Goal: Navigation & Orientation: Find specific page/section

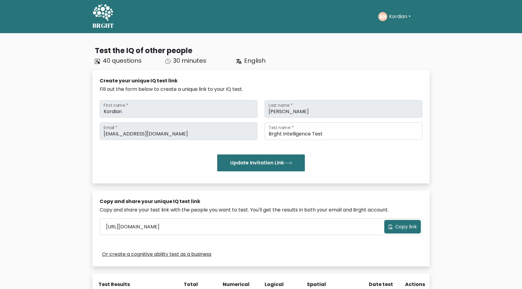
click at [398, 227] on span "Copy link" at bounding box center [406, 227] width 22 height 7
click at [392, 6] on div "BRGHT BRGHT Take the test KS Kordian Dashboard Profile Settings Logout Dashboar…" at bounding box center [261, 16] width 344 height 28
click at [389, 10] on div "KS Kordian Dashboard Profile Settings Logout" at bounding box center [403, 17] width 51 height 14
click at [388, 19] on button "Kordian" at bounding box center [399, 17] width 25 height 8
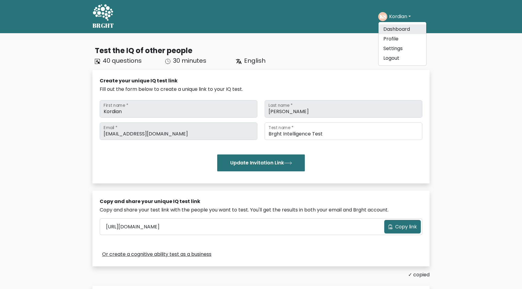
click at [392, 33] on link "Dashboard" at bounding box center [403, 29] width 48 height 10
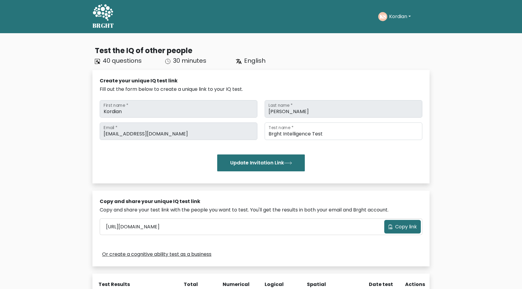
click at [411, 17] on button "Kordian" at bounding box center [399, 17] width 25 height 8
click at [392, 29] on link "Dashboard" at bounding box center [403, 29] width 48 height 10
click at [391, 229] on icon at bounding box center [390, 227] width 5 height 5
click at [406, 19] on button "Kordian" at bounding box center [399, 17] width 25 height 8
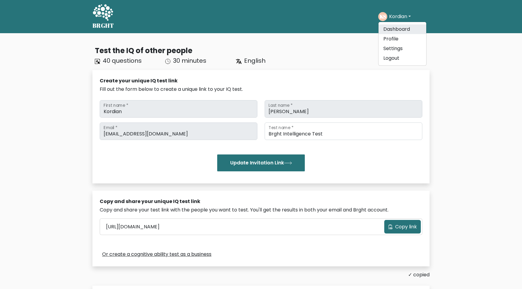
click at [397, 27] on link "Dashboard" at bounding box center [403, 29] width 48 height 10
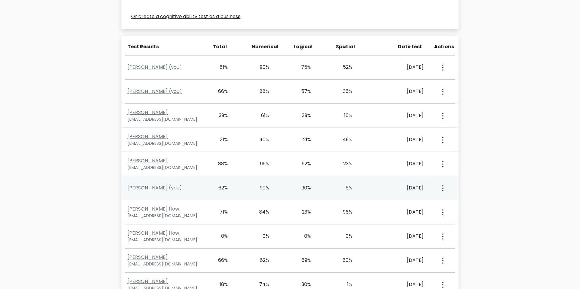
scroll to position [240, 0]
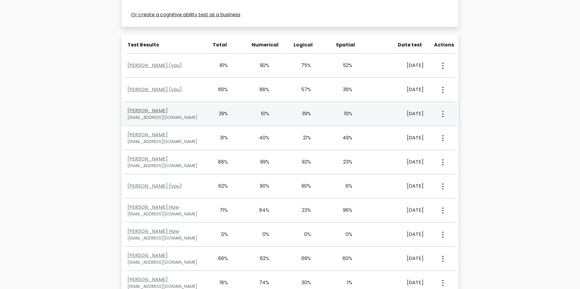
click at [150, 113] on link "[PERSON_NAME]" at bounding box center [147, 110] width 40 height 7
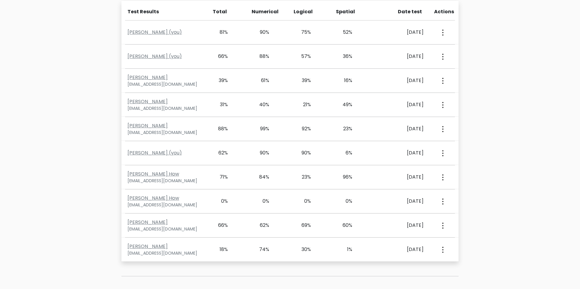
scroll to position [272, 0]
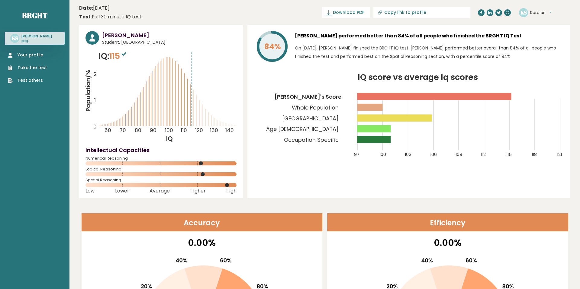
click at [36, 53] on link "Your profile" at bounding box center [27, 55] width 39 height 6
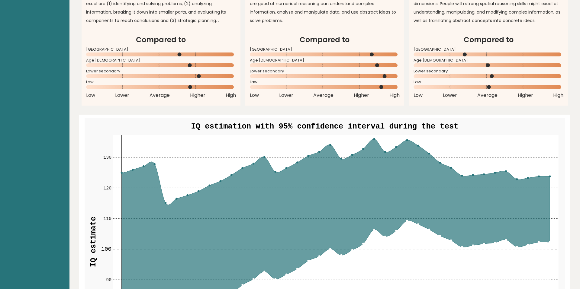
scroll to position [643, 0]
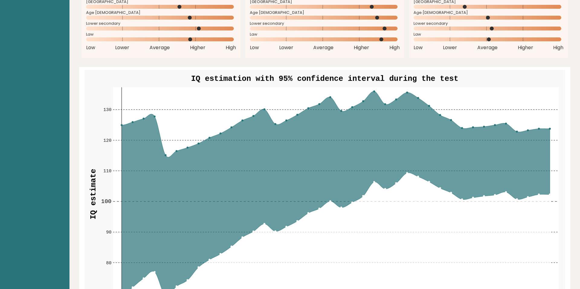
click at [374, 94] on icon at bounding box center [335, 195] width 428 height 206
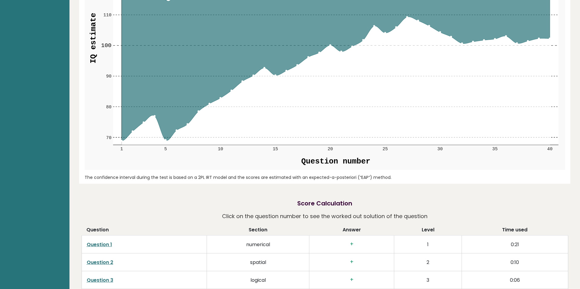
scroll to position [0, 0]
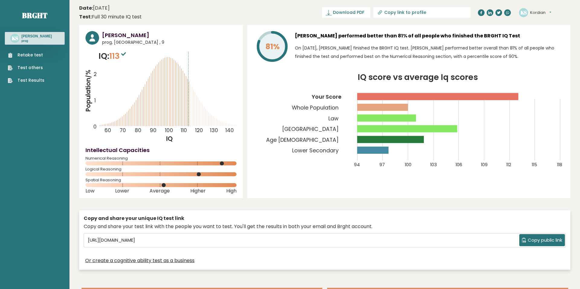
click at [42, 56] on link "Retake test" at bounding box center [26, 55] width 37 height 6
click at [40, 65] on link "Test others" at bounding box center [26, 68] width 37 height 6
click at [532, 13] on button "Kordian" at bounding box center [540, 13] width 21 height 6
click at [540, 23] on link "Dashboard" at bounding box center [545, 22] width 31 height 8
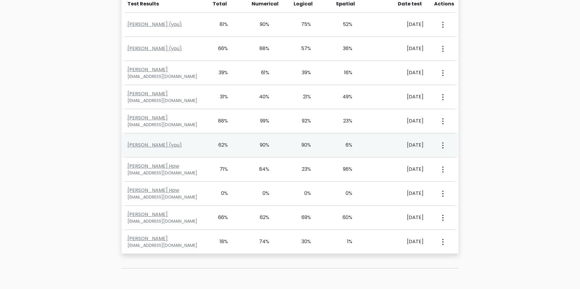
scroll to position [282, 0]
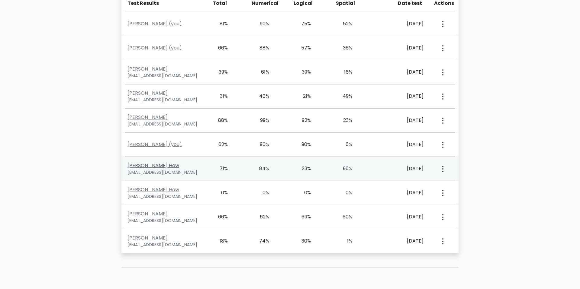
click at [141, 166] on link "[PERSON_NAME] How" at bounding box center [153, 165] width 52 height 7
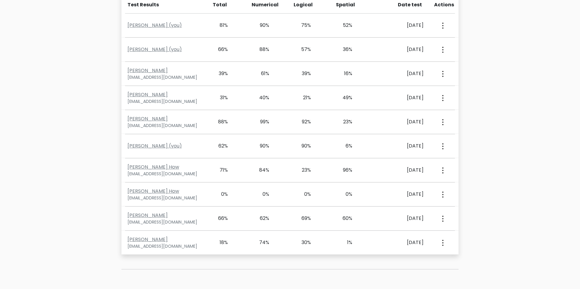
scroll to position [282, 0]
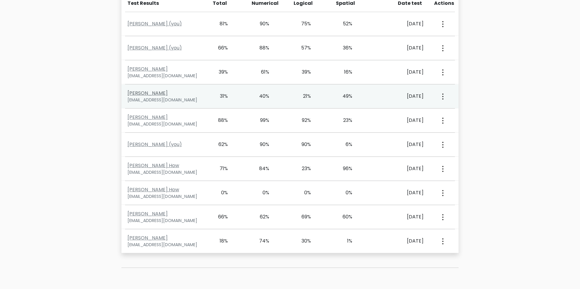
click at [156, 92] on link "Marcin Krukowski" at bounding box center [147, 93] width 40 height 7
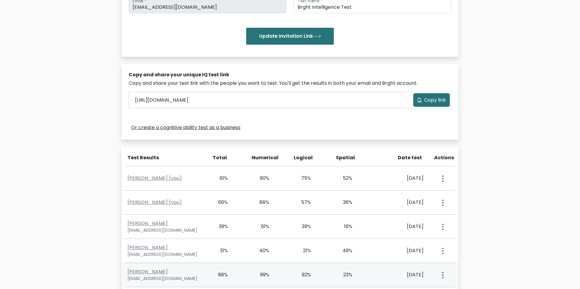
scroll to position [0, 0]
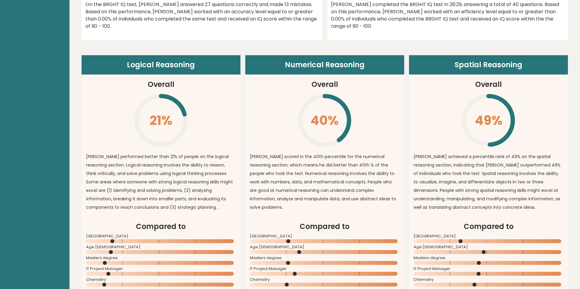
scroll to position [337, 0]
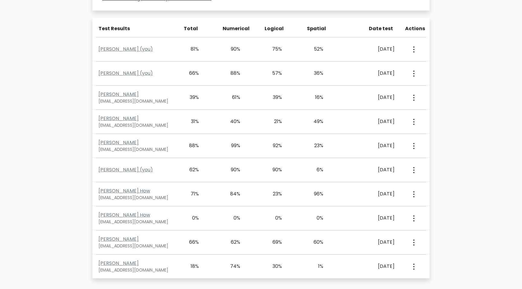
scroll to position [206, 0]
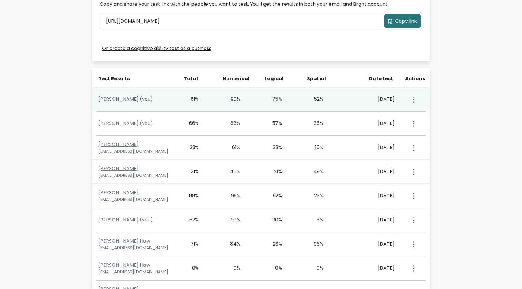
click at [139, 99] on link "[PERSON_NAME] (you)" at bounding box center [125, 99] width 54 height 7
